Goal: Task Accomplishment & Management: Manage account settings

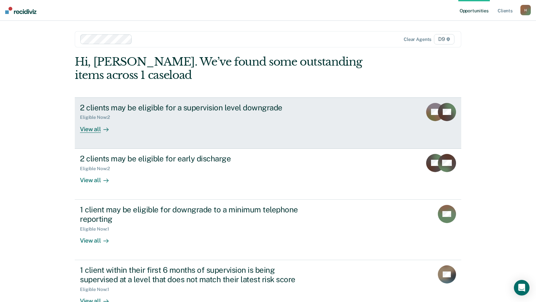
click at [114, 106] on div "2 clients may be eligible for a supervision level downgrade" at bounding box center [194, 107] width 228 height 9
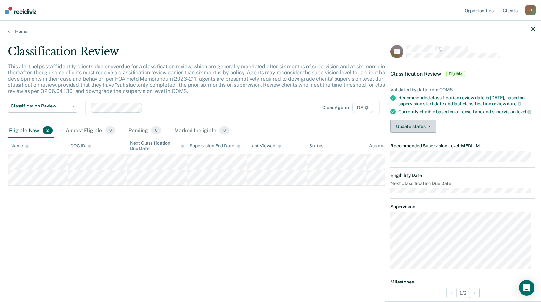
click at [429, 127] on icon "button" at bounding box center [429, 126] width 3 height 1
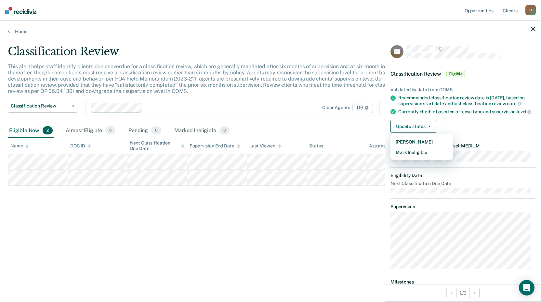
click at [472, 133] on div "Update status Mark Pending Mark Ineligible" at bounding box center [462, 126] width 145 height 13
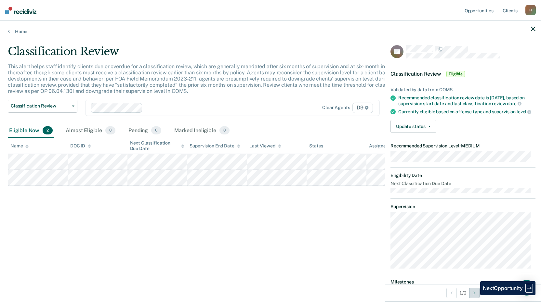
click at [475, 295] on button "Next Opportunity" at bounding box center [474, 293] width 10 height 10
click at [451, 294] on button "Previous Opportunity" at bounding box center [451, 293] width 10 height 10
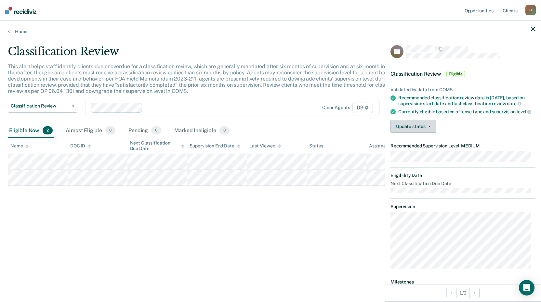
click at [429, 127] on icon "button" at bounding box center [429, 126] width 3 height 1
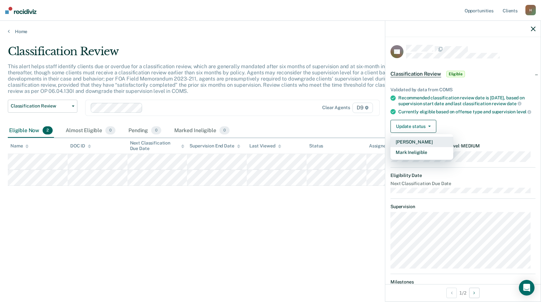
click at [418, 147] on button "Mark Pending" at bounding box center [421, 142] width 63 height 10
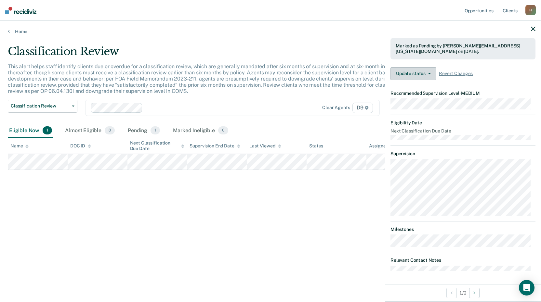
scroll to position [95, 0]
click at [254, 225] on div "Classification Review This alert helps staff identify clients due or overdue fo…" at bounding box center [270, 149] width 525 height 209
click at [328, 226] on div "Classification Review This alert helps staff identify clients due or overdue fo…" at bounding box center [270, 149] width 525 height 209
click at [534, 28] on icon "button" at bounding box center [533, 29] width 5 height 5
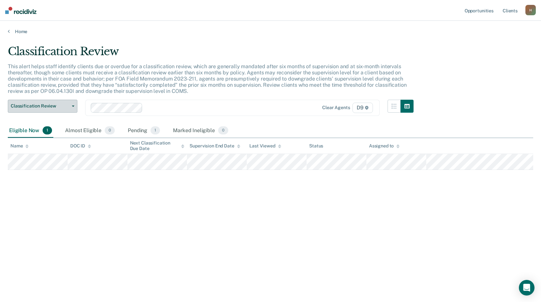
click at [77, 105] on button "Classification Review" at bounding box center [43, 106] width 70 height 13
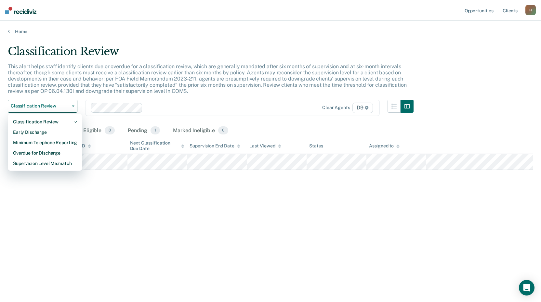
click at [192, 26] on div "Home" at bounding box center [270, 28] width 541 height 14
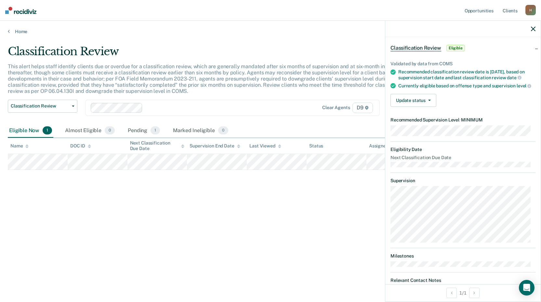
scroll to position [56, 0]
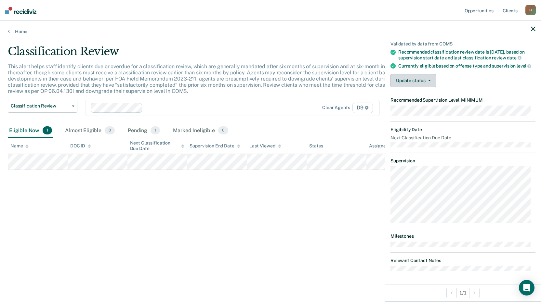
click at [429, 78] on button "Update status" at bounding box center [413, 80] width 46 height 13
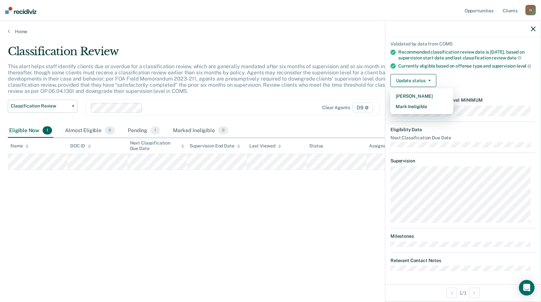
click at [461, 76] on div "Update status Mark Pending Mark Ineligible" at bounding box center [462, 80] width 145 height 13
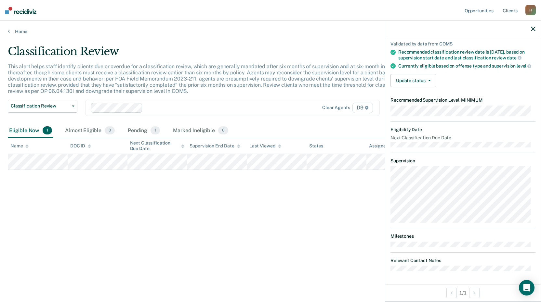
click at [323, 211] on div "Classification Review This alert helps staff identify clients due or overdue fo…" at bounding box center [270, 149] width 525 height 209
click at [532, 27] on icon "button" at bounding box center [533, 29] width 5 height 5
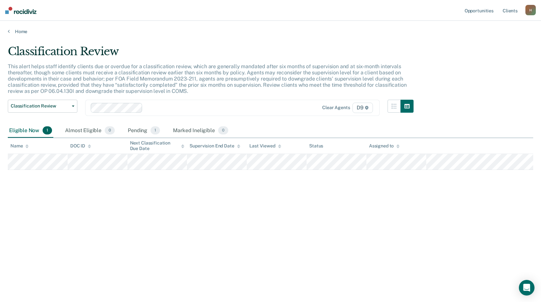
click at [532, 8] on div "H" at bounding box center [530, 10] width 10 height 10
click at [386, 44] on main "Classification Review This alert helps staff identify clients due or overdue fo…" at bounding box center [270, 167] width 541 height 266
